Goal: Task Accomplishment & Management: Use online tool/utility

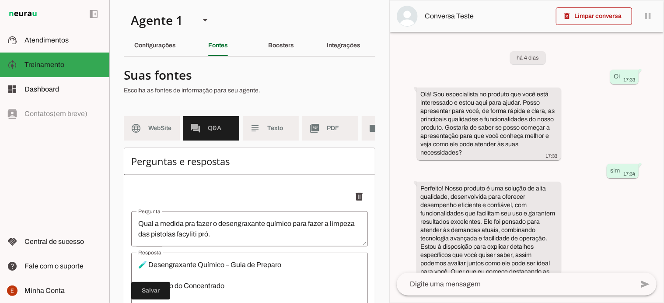
scroll to position [1101, 0]
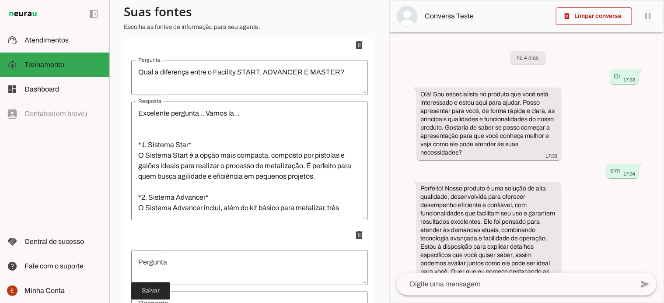
click at [163, 296] on span at bounding box center [150, 290] width 39 height 21
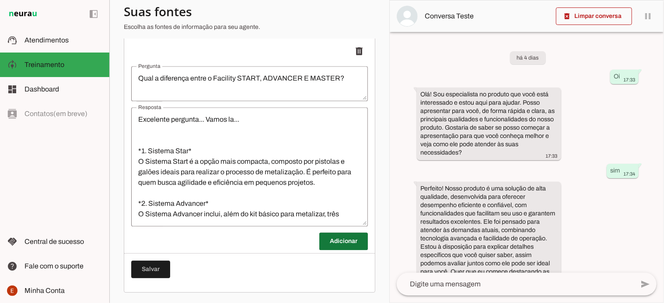
click at [334, 249] on span at bounding box center [344, 241] width 49 height 21
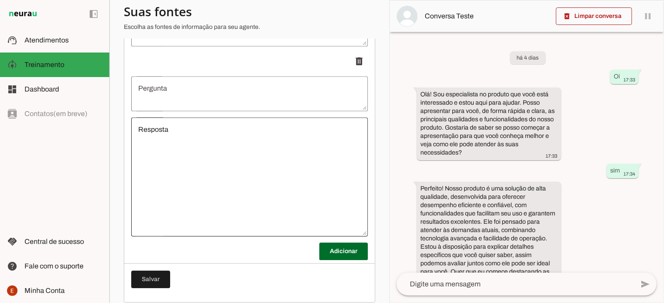
scroll to position [1278, 0]
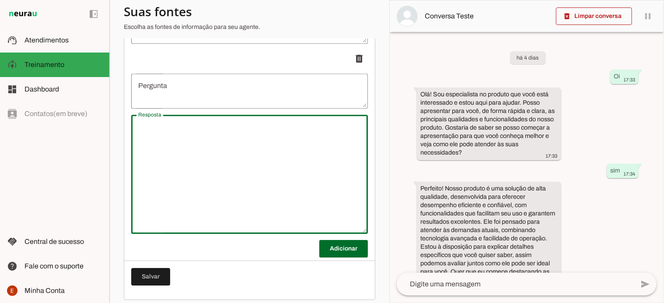
click at [152, 126] on div at bounding box center [249, 174] width 237 height 119
type textarea "Quanto tempo o produto de metalização pode ficar armazenado após pronto? O PA é…"
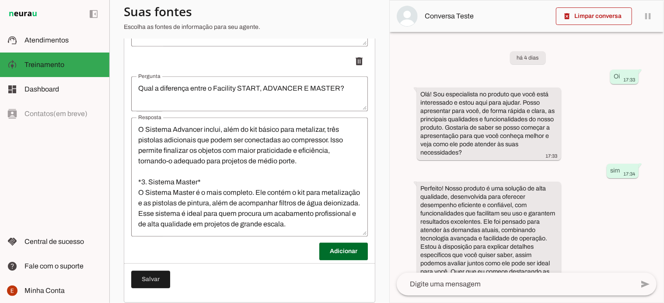
scroll to position [1101, 0]
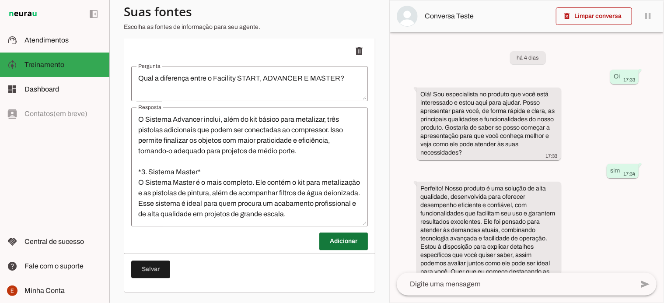
click at [336, 245] on span at bounding box center [344, 241] width 49 height 21
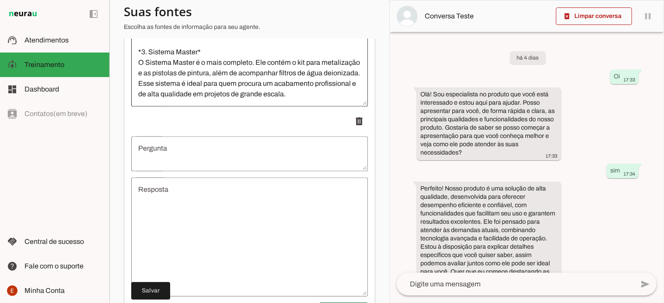
scroll to position [1216, 0]
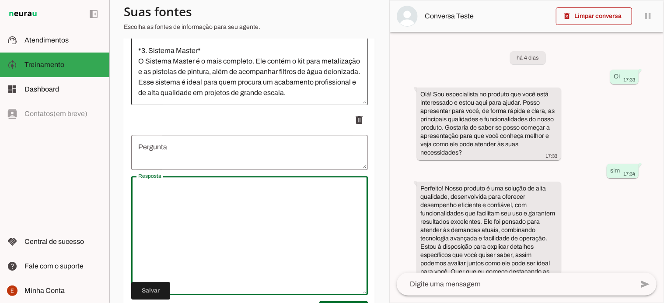
click at [194, 222] on textarea "Resposta" at bounding box center [249, 235] width 237 height 105
type textarea "v"
drag, startPoint x: 214, startPoint y: 206, endPoint x: 140, endPoint y: 194, distance: 75.4
click at [140, 194] on textarea "Quanto tempo o produto de metalização pode ficar armazenado após pronto? O PA é…" at bounding box center [249, 235] width 237 height 105
type textarea "Quanto tempo o produto de metalização pode ficar armazenado após pronto? O PA é…"
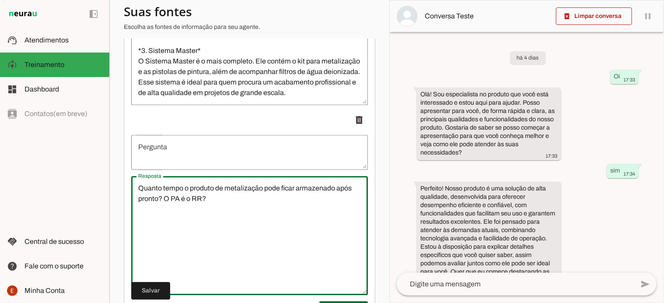
type md-outlined-text-field "Quanto tempo o produto de metalização pode ficar armazenado após pronto? O PA é…"
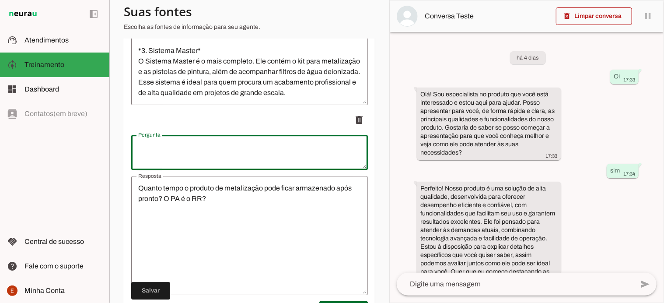
click at [165, 158] on textarea "Pergunta" at bounding box center [249, 152] width 237 height 21
click at [193, 129] on p "delete" at bounding box center [249, 120] width 237 height 18
type textarea "Quanto tempo o produto de metalização pode ficar armazenado após pronto? O PA é…"
type md-outlined-text-field "Quanto tempo o produto de metalização pode ficar armazenado após pronto? O PA é…"
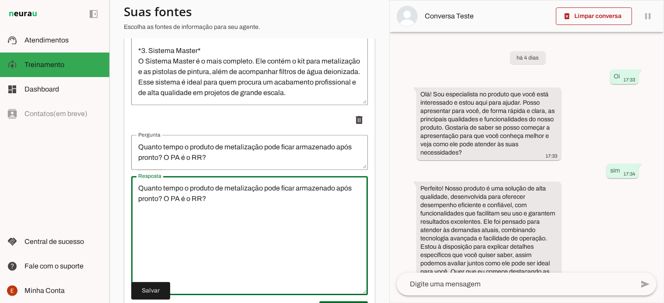
click at [214, 198] on textarea "Quanto tempo o produto de metalização pode ficar armazenado após pronto? O PA é…" at bounding box center [249, 235] width 237 height 105
click at [186, 193] on textarea "Quanto tempo o produto de metalização pode ficar armazenado após pronto? O PA é…" at bounding box center [249, 235] width 237 height 105
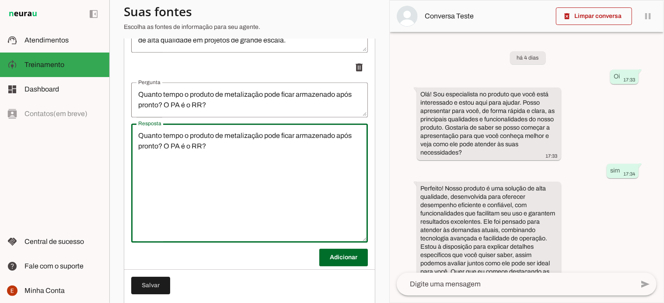
scroll to position [1268, 0]
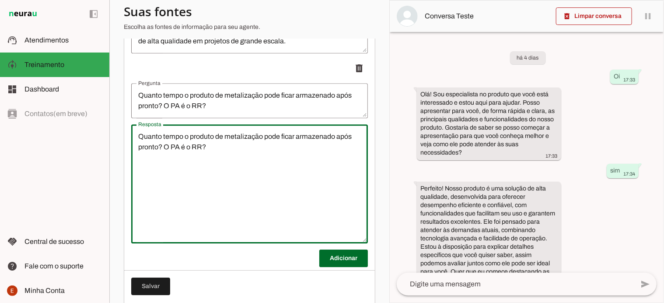
click at [211, 145] on textarea "Quanto tempo o produto de metalização pode ficar armazenado após pronto? O PA é…" at bounding box center [249, 183] width 237 height 105
click at [211, 153] on textarea "Quanto tempo o produto de metalização pode ficar armazenado após pronto? O PA é…" at bounding box center [249, 183] width 237 height 105
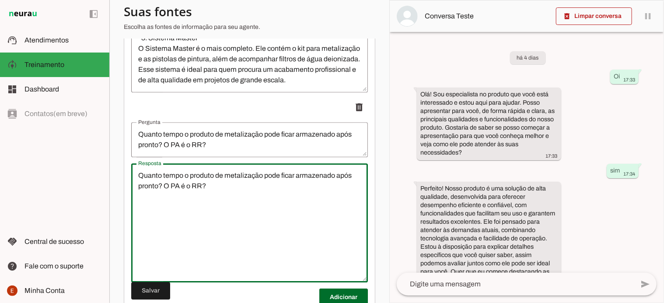
scroll to position [1227, 0]
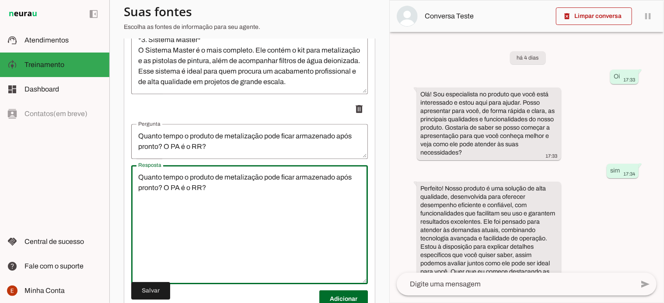
type textarea "Quanto tempo o produto de metalização pode ficar armazenado após pronto? O PA é…"
type md-outlined-text-field "Quanto tempo o produto de metalização pode ficar armazenado após pronto? O PA é…"
click at [202, 152] on textarea "Quanto tempo o produto de metalização pode ficar armazenado após pronto? O PA é…" at bounding box center [249, 141] width 237 height 21
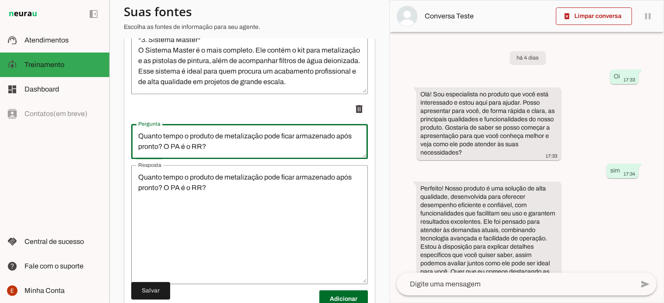
click at [202, 152] on textarea "Quanto tempo o produto de metalização pode ficar armazenado após pronto? O PA é…" at bounding box center [249, 141] width 237 height 21
type textarea "Quanto tempo o produto de metalização pode ficar armazenado após pronto? O PA é…"
type md-outlined-text-field "Quanto tempo o produto de metalização pode ficar armazenado após pronto? O PA é…"
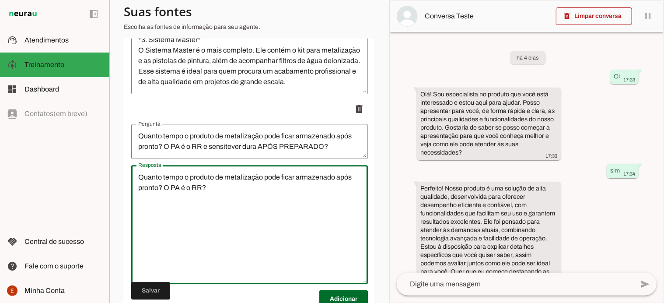
click at [207, 194] on textarea "Quanto tempo o produto de metalização pode ficar armazenado após pronto? O PA é…" at bounding box center [249, 224] width 237 height 105
type textarea "Quanto tempo o produto de metalização pode ficar armazenado após pronto? O PA é…"
type md-outlined-text-field "Quanto tempo o produto de metalização pode ficar armazenado após pronto? O PA é…"
drag, startPoint x: 214, startPoint y: 199, endPoint x: 116, endPoint y: 179, distance: 99.5
click at [116, 179] on section "Agente 1 Criar Agente Você atingiu o limite de IAs Neurau permitidas. Atualize …" at bounding box center [249, 151] width 280 height 303
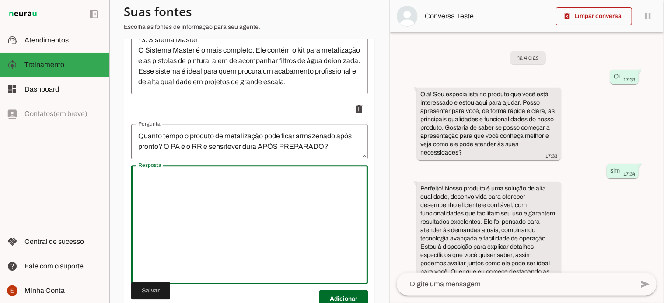
paste textarea "✅ Ótima pergunta! 🔹 PA e RR: Após preparar, ele tem alta performance por até 4 …"
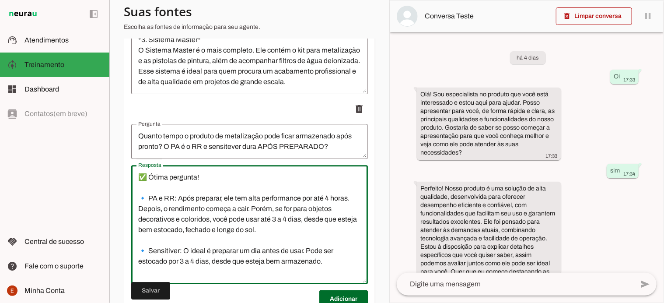
scroll to position [21, 0]
type textarea "✅ Ótima pergunta! 🔹 PA e RR: Após preparar, ele tem alta performance por até 4 …"
type md-outlined-text-field "✅ Ótima pergunta! 🔹 PA e RR: Após preparar, ele tem alta performance por até 4 …"
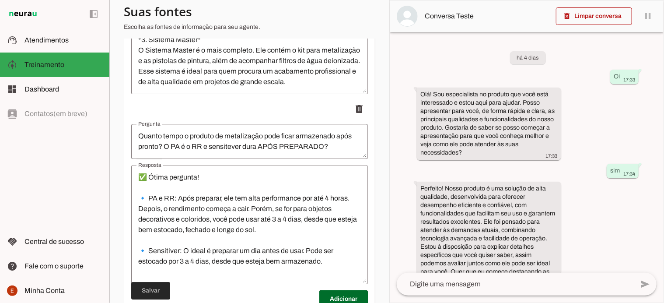
click at [158, 292] on span at bounding box center [150, 290] width 39 height 21
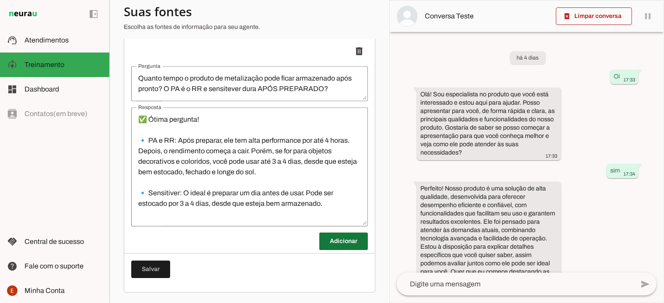
click at [333, 238] on span at bounding box center [344, 241] width 49 height 21
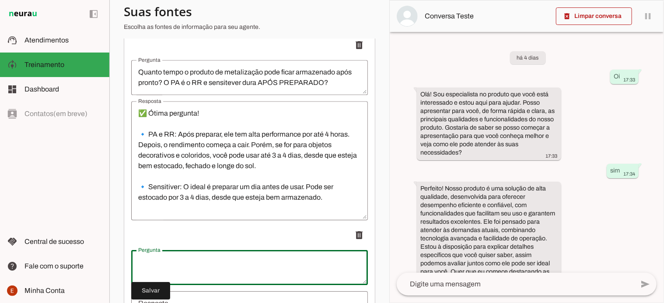
click at [169, 273] on textarea "Pergunta" at bounding box center [249, 267] width 237 height 21
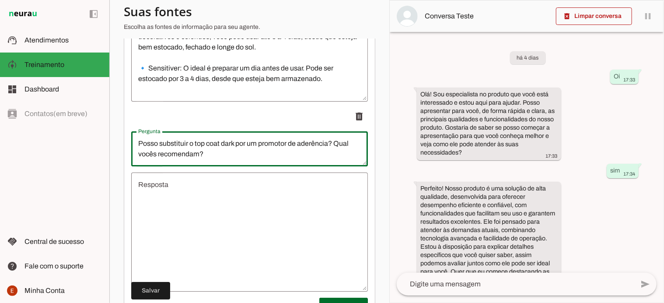
scroll to position [1414, 0]
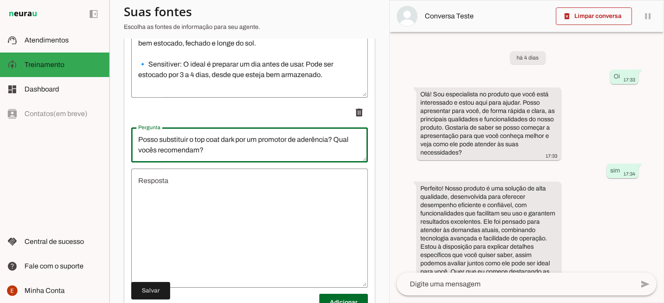
type textarea "Posso substituir o top coat dark por um promotor de aderência? Qual vocês recom…"
type md-outlined-text-field "Posso substituir o top coat dark por um promotor de aderência? Qual vocês recom…"
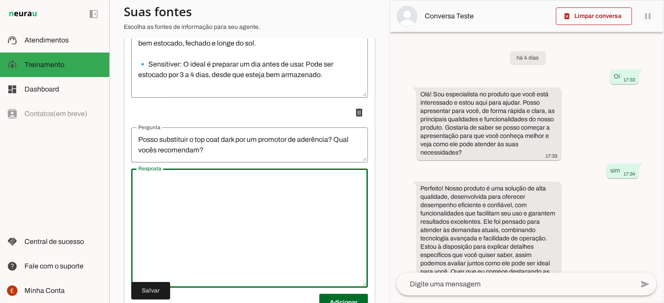
click at [163, 196] on textarea "Resposta" at bounding box center [249, 228] width 237 height 105
